Goal: Find specific page/section: Find specific page/section

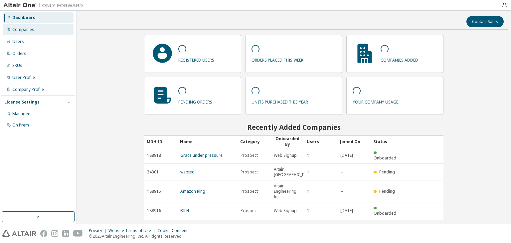
click at [32, 34] on div "Companies" at bounding box center [38, 29] width 71 height 11
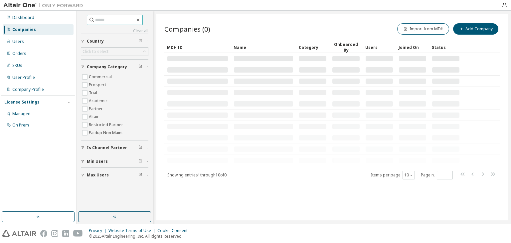
click at [100, 19] on input "text" at bounding box center [115, 20] width 40 height 7
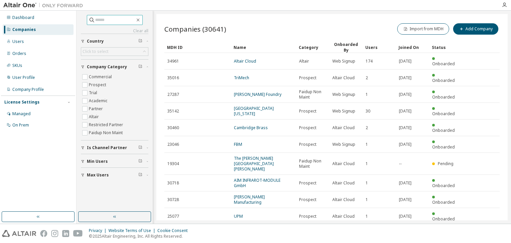
paste input "**********"
type input "**********"
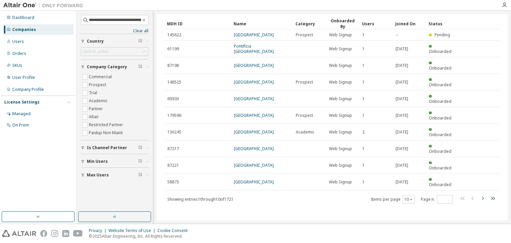
click at [481, 198] on icon "button" at bounding box center [483, 198] width 8 height 8
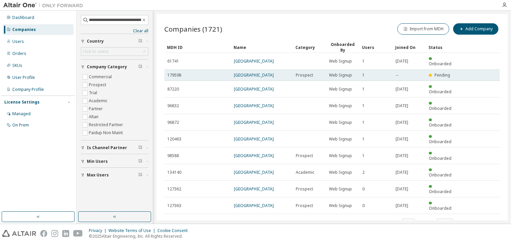
scroll to position [29, 0]
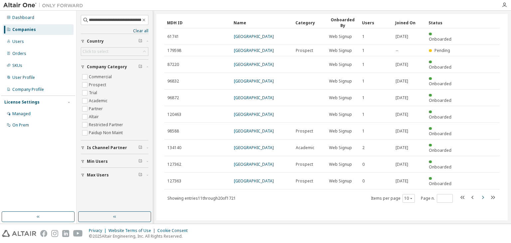
click at [479, 195] on icon "button" at bounding box center [483, 197] width 8 height 8
type input "*"
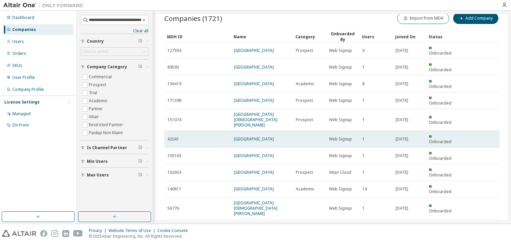
scroll to position [4, 0]
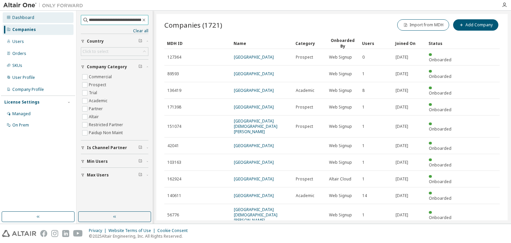
drag, startPoint x: 107, startPoint y: 19, endPoint x: 65, endPoint y: 15, distance: 42.4
click at [65, 15] on div "**********" at bounding box center [255, 117] width 511 height 213
drag, startPoint x: 137, startPoint y: 21, endPoint x: 179, endPoint y: 26, distance: 42.2
click at [179, 26] on div "**********" at bounding box center [293, 117] width 434 height 213
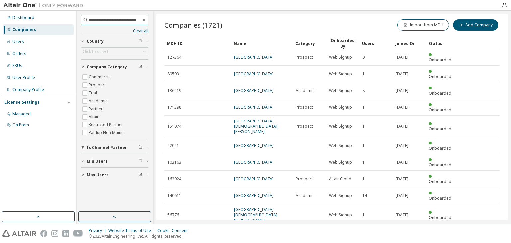
type input "**********"
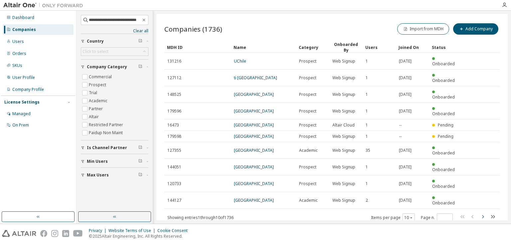
click at [484, 213] on icon "button" at bounding box center [483, 217] width 8 height 8
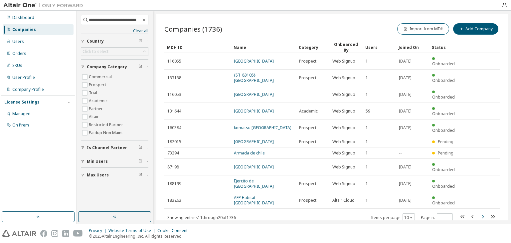
click at [486, 213] on icon "button" at bounding box center [483, 217] width 8 height 8
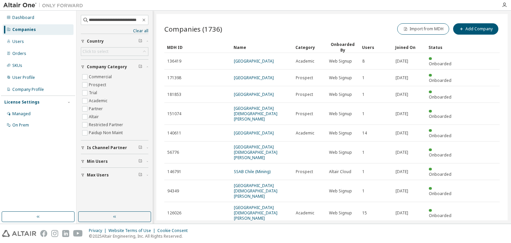
scroll to position [24, 0]
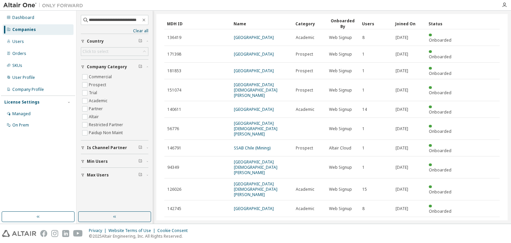
click at [482, 223] on icon "button" at bounding box center [483, 224] width 2 height 3
type input "*"
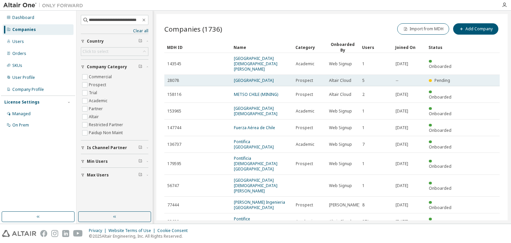
scroll to position [13, 0]
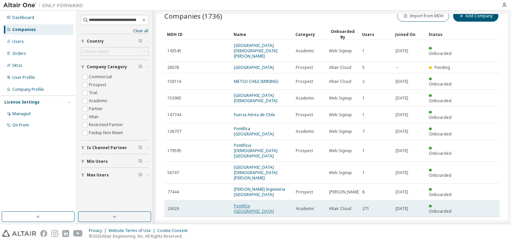
click at [253, 203] on link "Pontifice Universidad Catolica de Chile" at bounding box center [254, 208] width 40 height 11
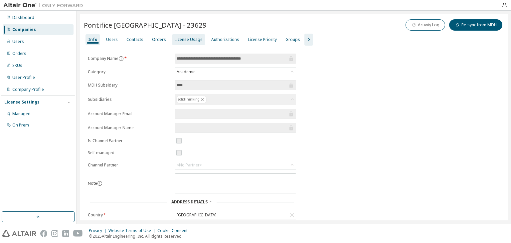
click at [189, 43] on div "License Usage" at bounding box center [188, 39] width 33 height 11
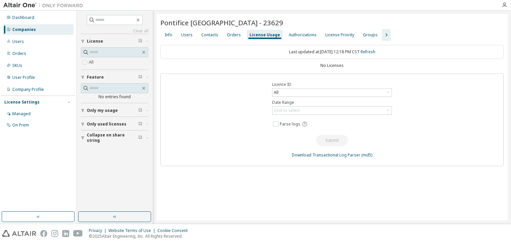
drag, startPoint x: 289, startPoint y: 22, endPoint x: 316, endPoint y: 22, distance: 27.3
click at [316, 22] on div "Pontifice Universidad Catolica de Chile - 23629" at bounding box center [331, 22] width 343 height 9
copy span "23629"
click at [178, 35] on div "Users" at bounding box center [186, 35] width 17 height 11
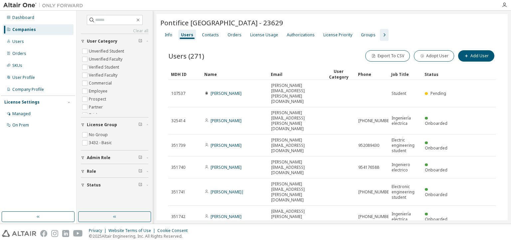
drag, startPoint x: 289, startPoint y: 23, endPoint x: 305, endPoint y: 20, distance: 16.6
click at [283, 20] on span "Pontifice Universidad Catolica de Chile - 23629" at bounding box center [221, 22] width 123 height 9
copy span "2362"
click at [116, 20] on input "text" at bounding box center [115, 20] width 40 height 7
click at [260, 36] on div "License Usage" at bounding box center [264, 34] width 28 height 5
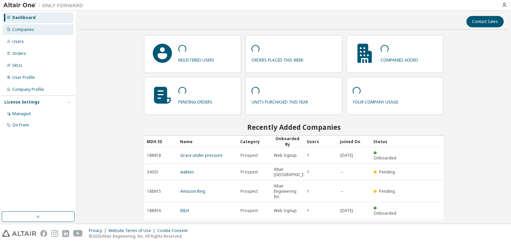
click at [30, 32] on div "Companies" at bounding box center [38, 29] width 71 height 11
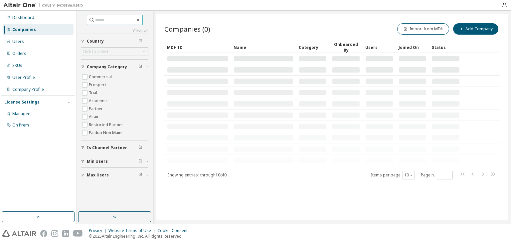
click at [106, 15] on span at bounding box center [115, 20] width 56 height 10
click at [104, 20] on input "text" at bounding box center [115, 20] width 40 height 7
